Goal: Task Accomplishment & Management: Use online tool/utility

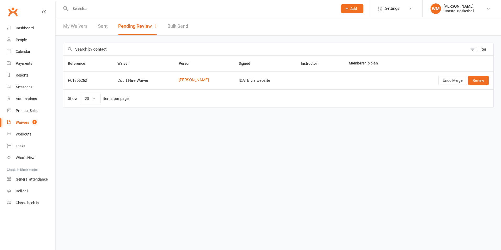
select select "25"
click at [479, 83] on link "Review" at bounding box center [478, 80] width 20 height 9
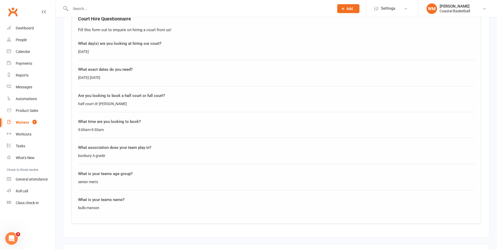
scroll to position [471, 0]
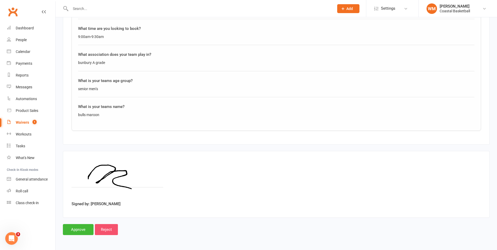
click at [109, 230] on input "Reject" at bounding box center [106, 229] width 23 height 11
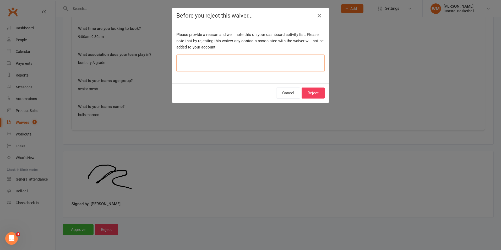
click at [219, 72] on textarea at bounding box center [250, 63] width 148 height 17
type textarea "N/A"
click at [304, 91] on button "Reject" at bounding box center [313, 93] width 23 height 11
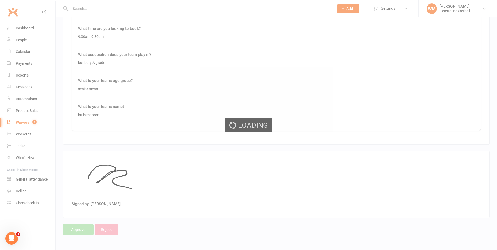
select select "25"
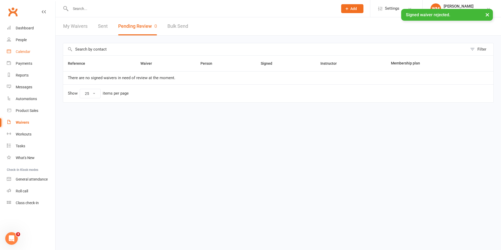
drag, startPoint x: 39, startPoint y: 54, endPoint x: 41, endPoint y: 51, distance: 4.0
click at [39, 53] on link "Calendar" at bounding box center [31, 52] width 48 height 12
